Goal: Transaction & Acquisition: Purchase product/service

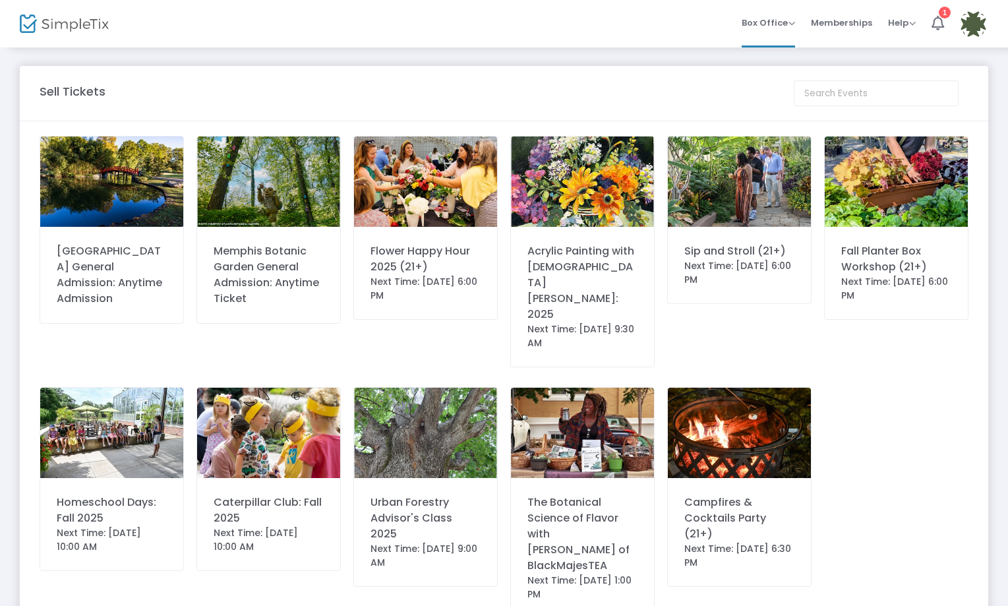
click at [736, 198] on img at bounding box center [739, 181] width 143 height 90
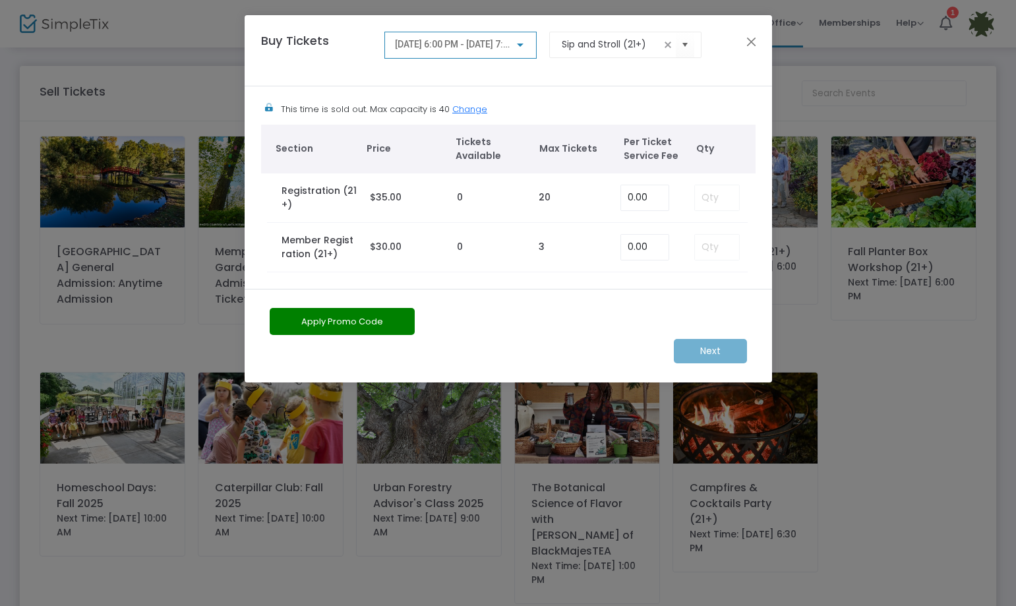
click at [523, 42] on div at bounding box center [520, 45] width 12 height 11
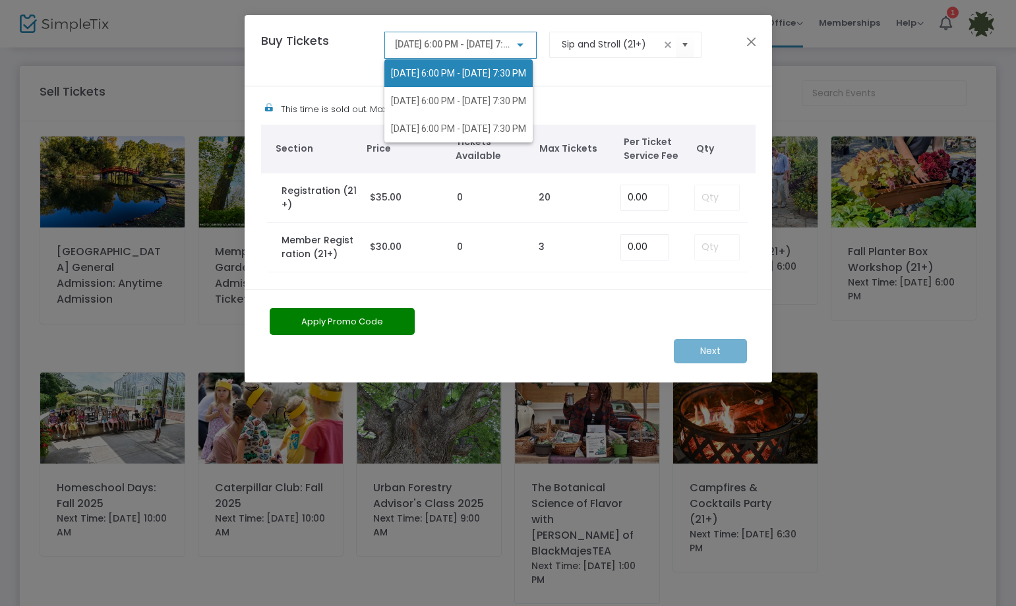
click at [505, 74] on span "[DATE] 6:00 PM - [DATE] 7:30 PM" at bounding box center [458, 73] width 135 height 11
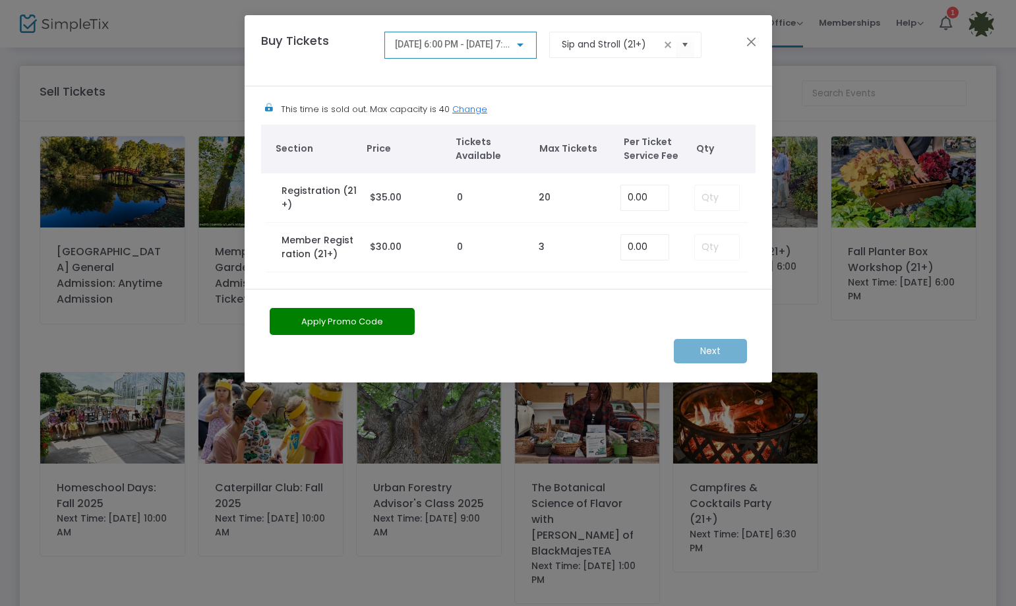
click at [722, 200] on td at bounding box center [714, 197] width 66 height 49
click at [719, 239] on td at bounding box center [714, 247] width 66 height 49
click at [716, 186] on td at bounding box center [714, 197] width 66 height 49
click at [729, 258] on td at bounding box center [714, 247] width 66 height 49
click at [425, 32] on div "[DATE] 6:00 PM - [DATE] 7:30 PM" at bounding box center [460, 42] width 131 height 24
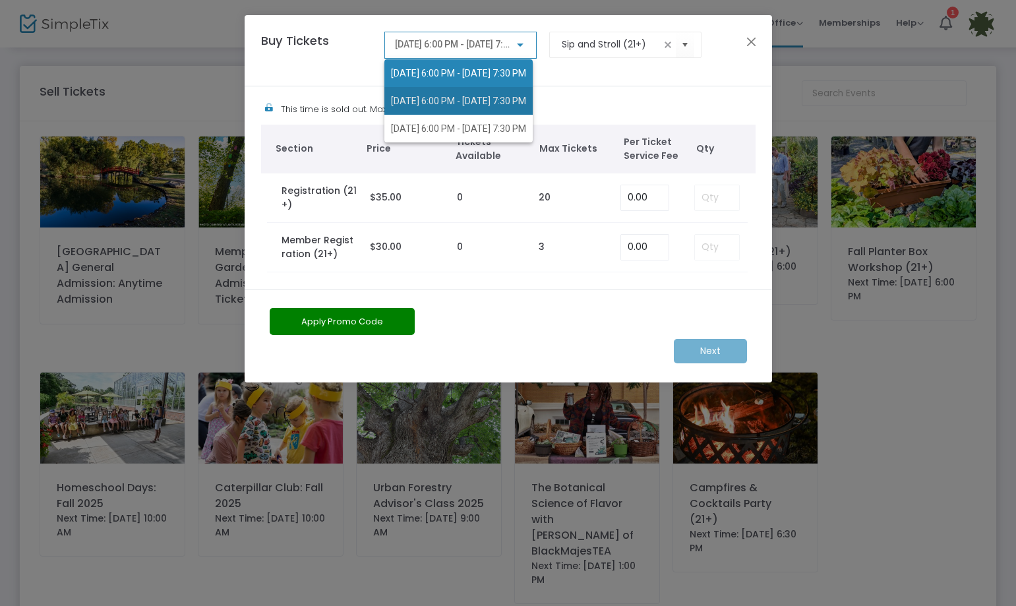
click at [453, 101] on span "[DATE] 6:00 PM - [DATE] 7:30 PM" at bounding box center [458, 101] width 135 height 11
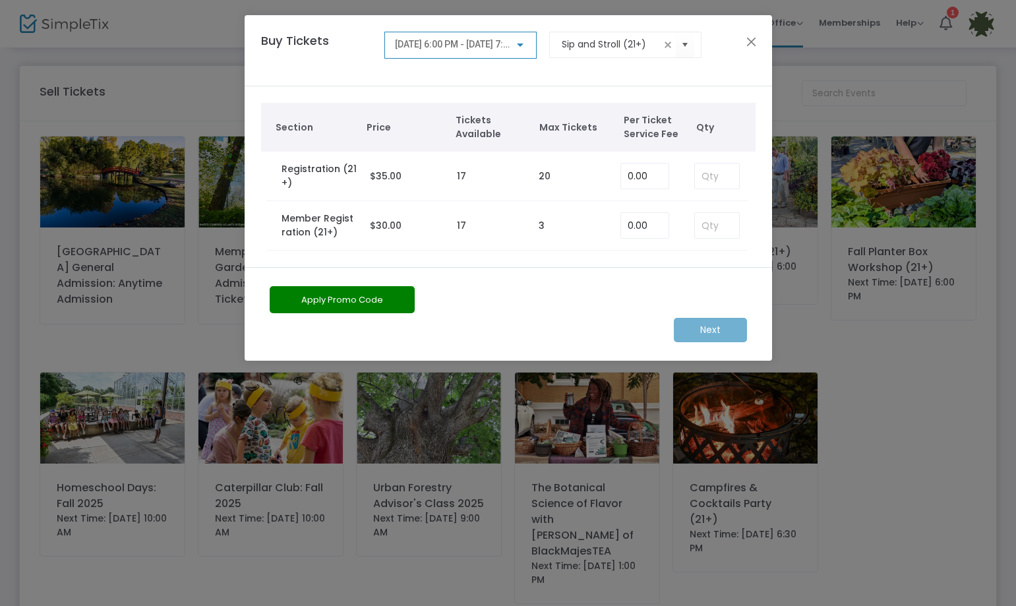
click at [490, 49] on span "[DATE] 6:00 PM - [DATE] 7:30 PM" at bounding box center [462, 44] width 134 height 11
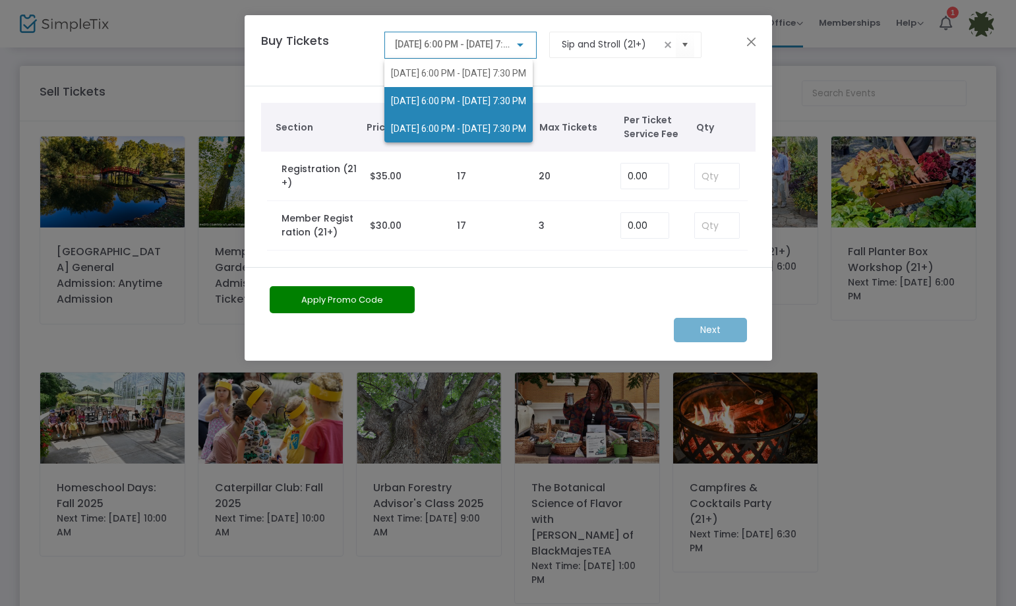
click at [500, 129] on span "[DATE] 6:00 PM - [DATE] 7:30 PM" at bounding box center [458, 128] width 135 height 11
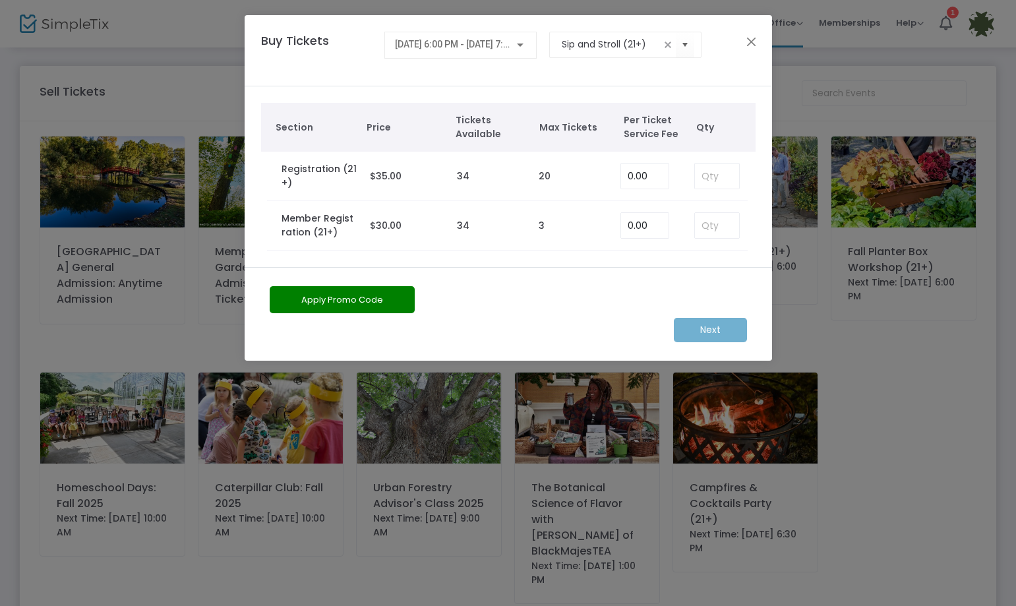
click at [753, 51] on div "Buy Tickets [DATE] 6:00 PM - [DATE] 7:30 PM Sip and Stroll (21+)" at bounding box center [508, 50] width 527 height 71
click at [747, 43] on button "Close" at bounding box center [750, 41] width 17 height 17
